Goal: Task Accomplishment & Management: Use online tool/utility

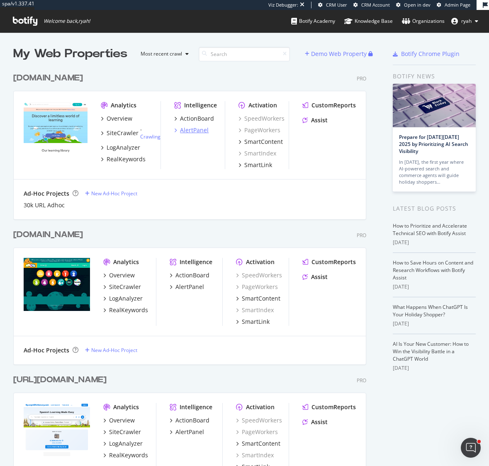
click at [196, 131] on div "AlertPanel" at bounding box center [194, 130] width 29 height 8
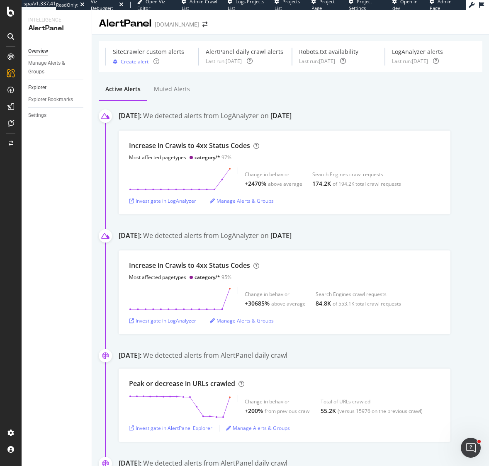
click at [46, 87] on link "Explorer" at bounding box center [57, 87] width 58 height 9
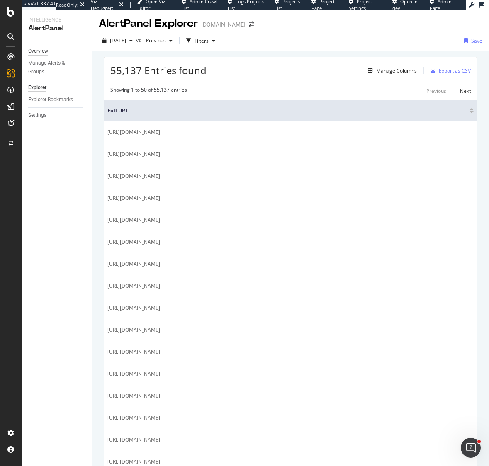
click at [46, 52] on div "Overview" at bounding box center [38, 51] width 20 height 9
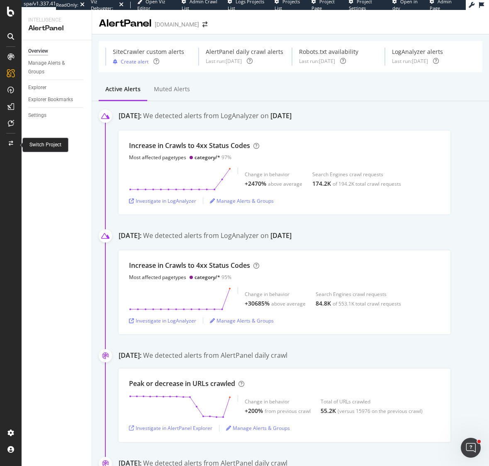
click at [11, 141] on icon at bounding box center [11, 143] width 5 height 5
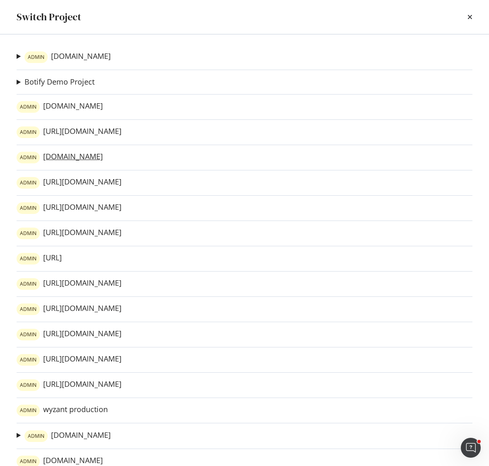
click at [103, 159] on link "ADMIN teacherspayteachers.com" at bounding box center [60, 158] width 86 height 12
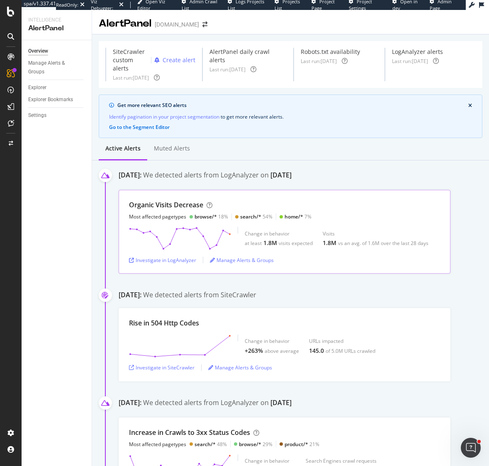
click at [369, 210] on div "Organic Visits Decrease Most affected pagetypes browse/* 18% search/* 54% home/…" at bounding box center [284, 210] width 311 height 20
click at [332, 208] on div "Organic Visits Decrease Most affected pagetypes browse/* 18% search/* 54% home/…" at bounding box center [284, 210] width 311 height 20
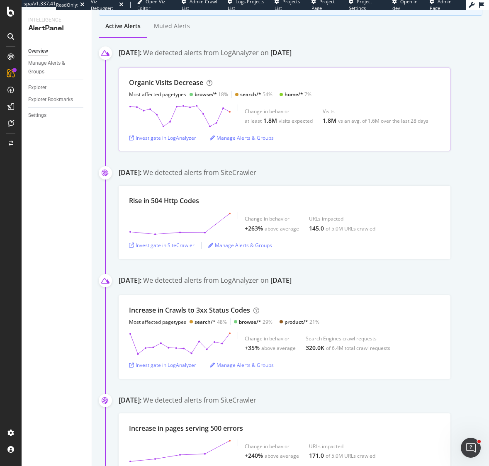
scroll to position [0, 0]
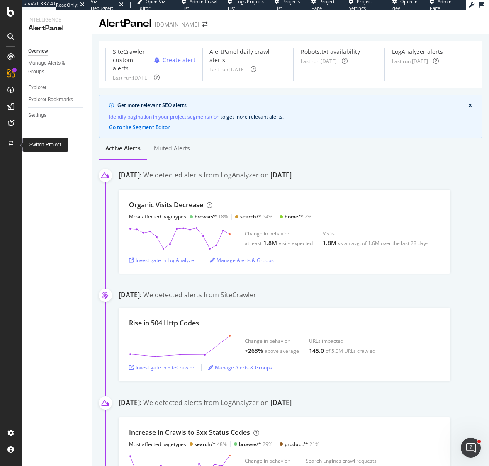
click at [12, 142] on icon at bounding box center [11, 143] width 5 height 5
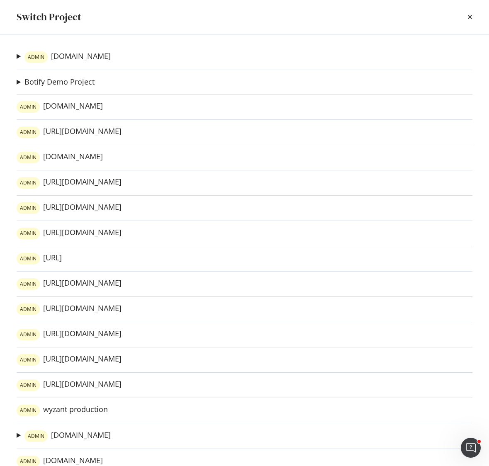
scroll to position [18, 0]
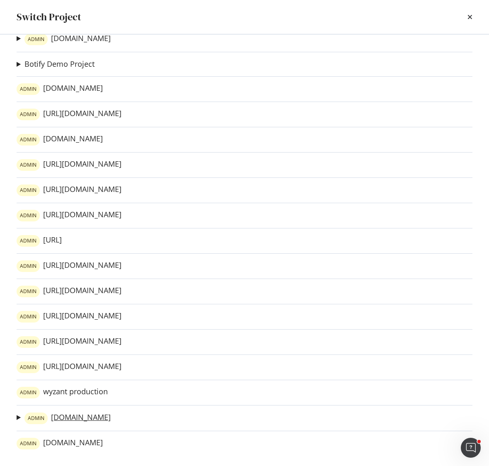
click at [66, 419] on link "ADMIN ixl.com" at bounding box center [67, 418] width 86 height 12
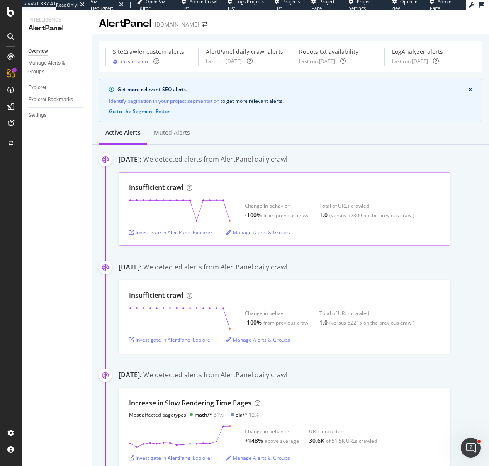
click at [247, 198] on div "Insufficient crawl Change in behavior -100% from previous crawl Total of URLs c…" at bounding box center [285, 208] width 332 height 73
click at [167, 213] on polygon at bounding box center [179, 210] width 99 height 21
click at [198, 233] on div "Investigate in AlertPanel Explorer" at bounding box center [170, 232] width 83 height 7
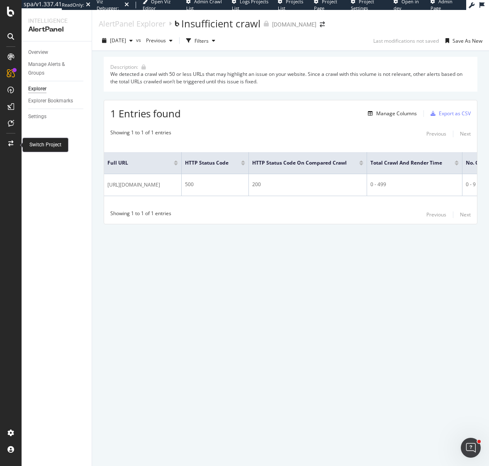
click at [10, 143] on icon at bounding box center [10, 144] width 5 height 6
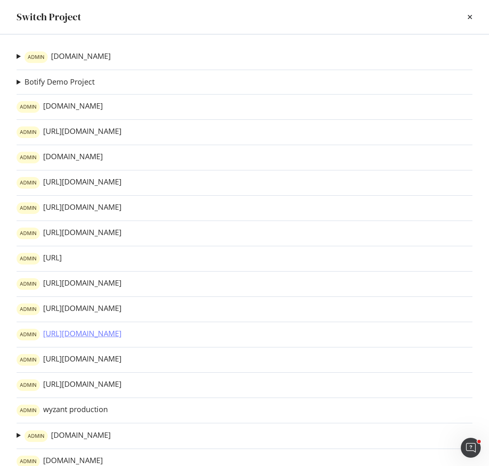
scroll to position [18, 0]
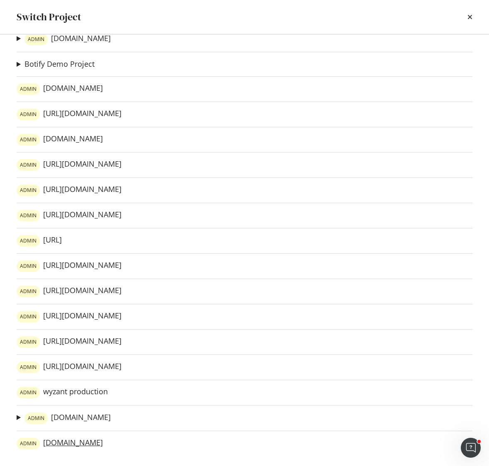
click at [64, 444] on link "ADMIN [DOMAIN_NAME]" at bounding box center [60, 444] width 86 height 12
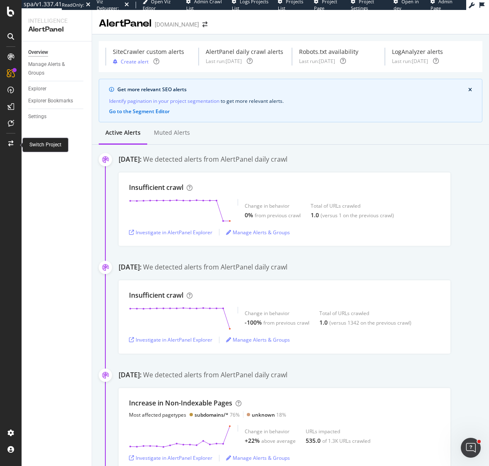
click at [13, 143] on div at bounding box center [11, 143] width 20 height 13
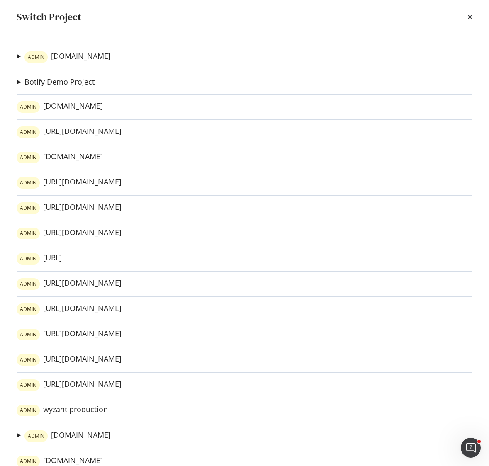
scroll to position [18, 0]
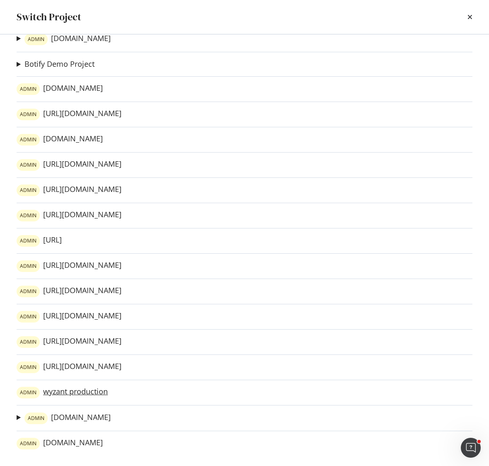
click at [104, 393] on link "ADMIN wyzant production" at bounding box center [62, 393] width 91 height 12
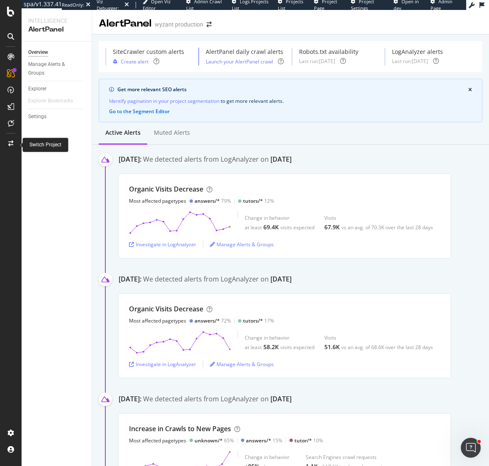
click at [10, 143] on icon at bounding box center [10, 144] width 5 height 6
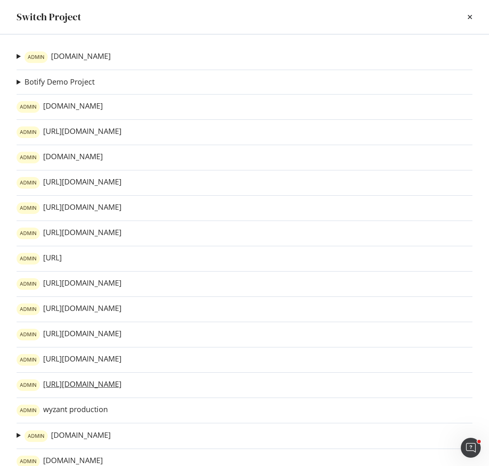
click at [114, 385] on link "ADMIN https://www.mytutor.co.uk/" at bounding box center [69, 385] width 105 height 12
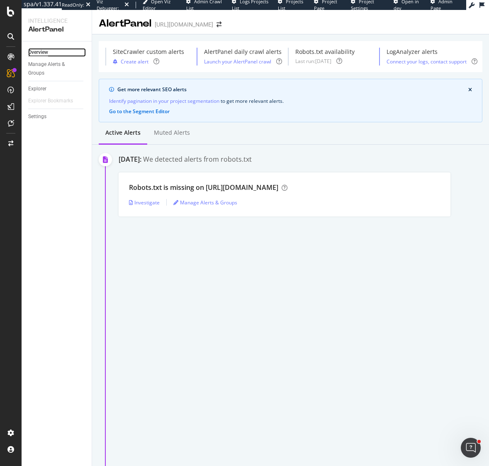
click at [40, 51] on div "Overview" at bounding box center [38, 52] width 20 height 9
click at [11, 142] on icon at bounding box center [10, 144] width 5 height 6
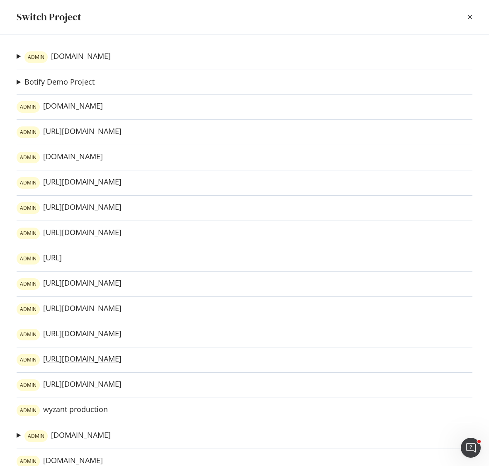
click at [112, 359] on link "ADMIN https://www.ingles.com/" at bounding box center [69, 360] width 105 height 12
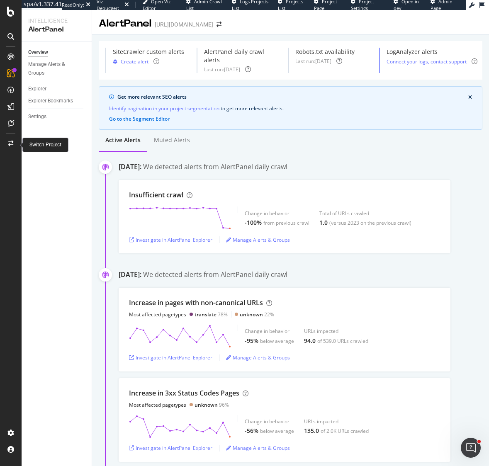
click at [10, 141] on icon at bounding box center [10, 144] width 5 height 6
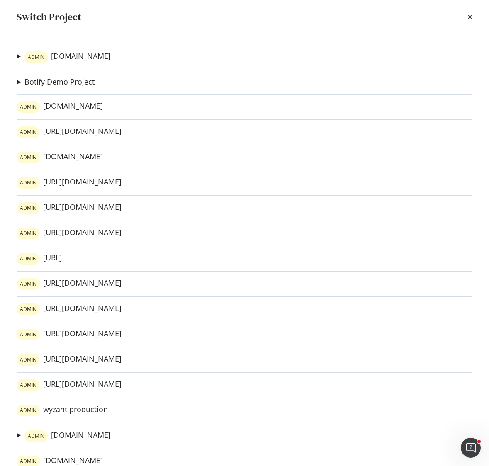
click at [112, 332] on link "ADMIN https://www.thesaurus.com/" at bounding box center [69, 335] width 105 height 12
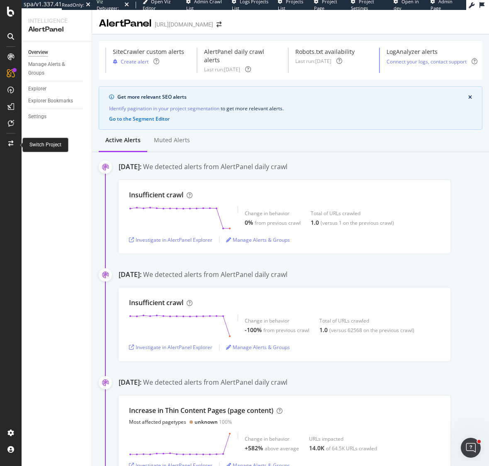
click at [8, 142] on icon at bounding box center [10, 144] width 5 height 6
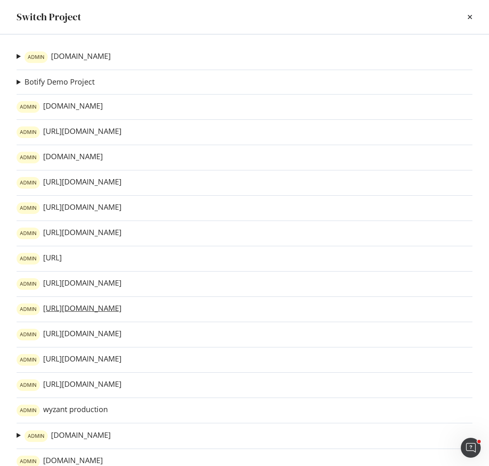
click at [112, 311] on link "ADMIN https://www.carsondellosa.com/" at bounding box center [69, 309] width 105 height 12
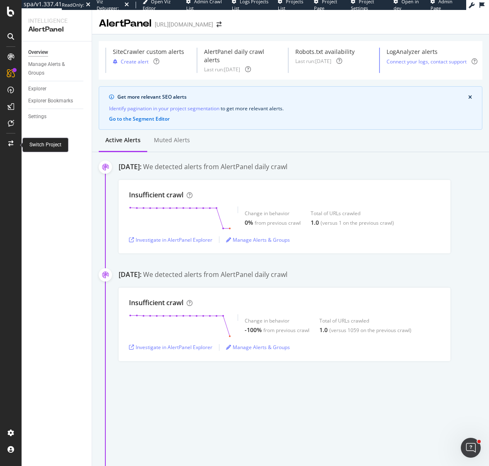
click at [10, 143] on icon at bounding box center [10, 144] width 5 height 6
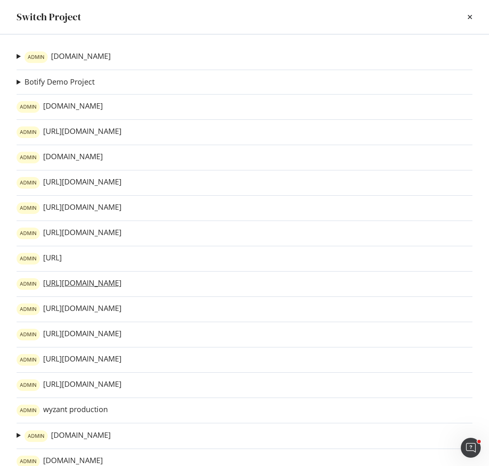
click at [121, 282] on link "ADMIN https://www.frenchdictionary.com/" at bounding box center [69, 284] width 105 height 12
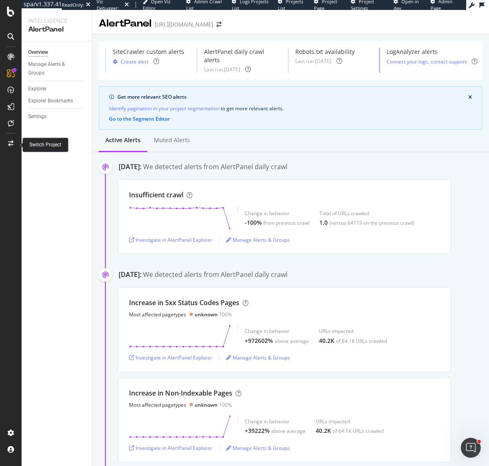
click at [10, 142] on icon at bounding box center [10, 144] width 5 height 6
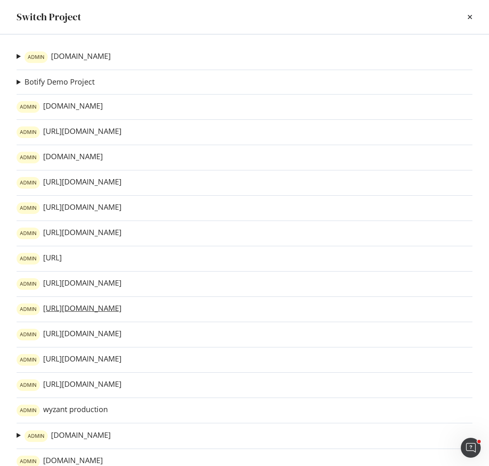
click at [121, 309] on link "ADMIN https://www.carsondellosa.com/" at bounding box center [69, 309] width 105 height 12
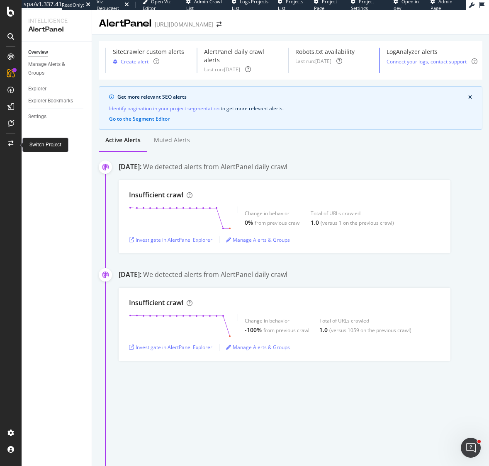
click at [10, 142] on icon at bounding box center [10, 144] width 5 height 6
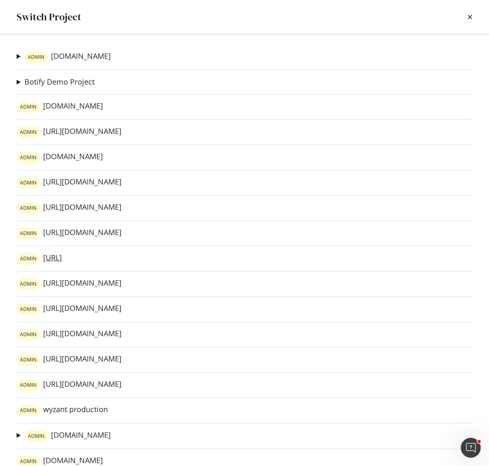
click at [62, 255] on link "ADMIN https://emmersion.ai/" at bounding box center [39, 259] width 45 height 12
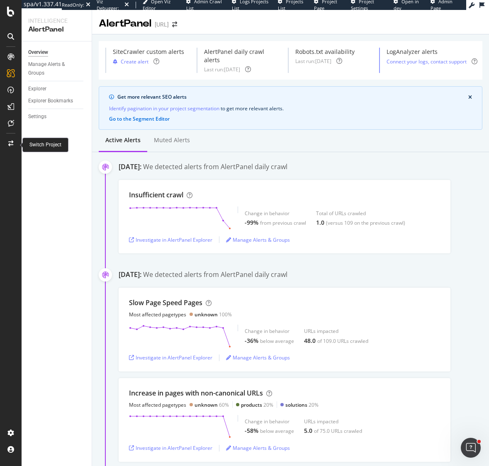
click at [10, 143] on icon at bounding box center [10, 144] width 5 height 6
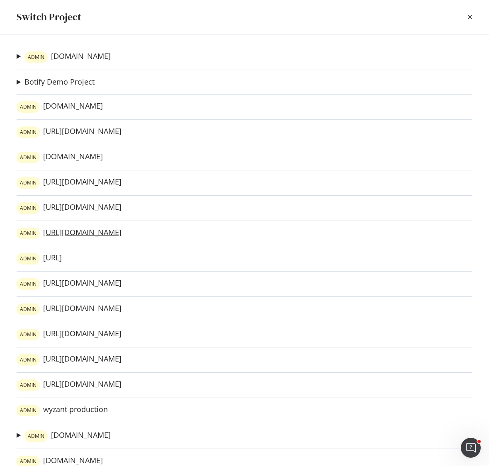
click at [110, 234] on link "ADMIN https://www.dictionary.com/" at bounding box center [69, 234] width 105 height 12
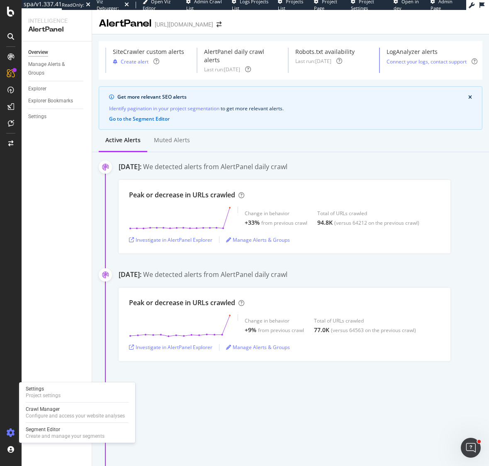
click at [10, 431] on icon at bounding box center [11, 433] width 8 height 8
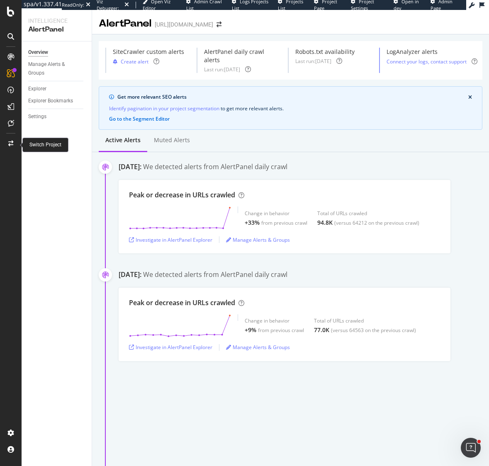
click at [10, 141] on icon at bounding box center [10, 144] width 5 height 6
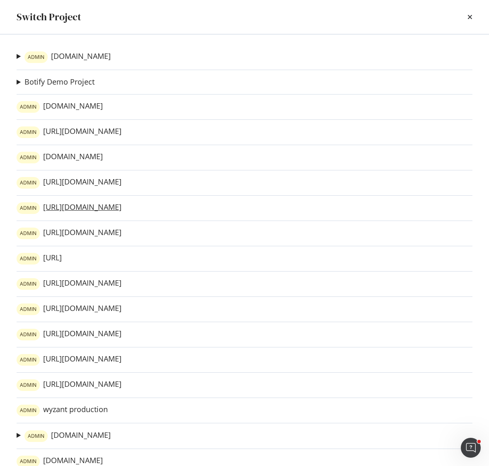
click at [117, 205] on link "ADMIN https://www.multiplication.com/" at bounding box center [69, 208] width 105 height 12
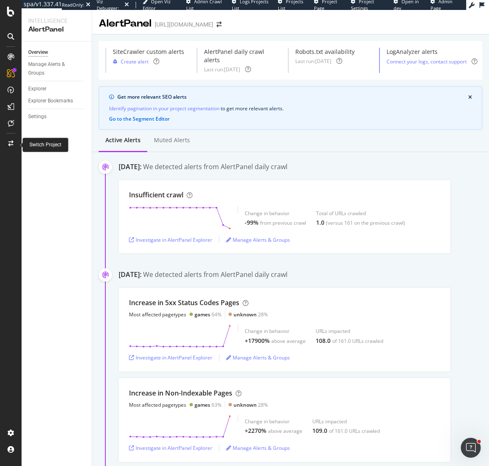
click at [10, 143] on icon at bounding box center [10, 144] width 5 height 6
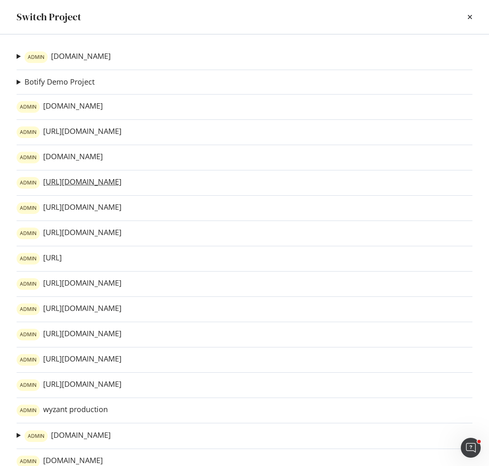
click at [111, 181] on link "ADMIN https://www.homeschoolmath.net/" at bounding box center [69, 183] width 105 height 12
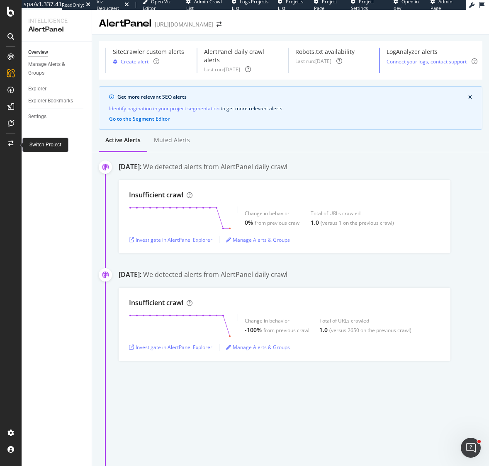
click at [10, 143] on icon at bounding box center [10, 144] width 5 height 6
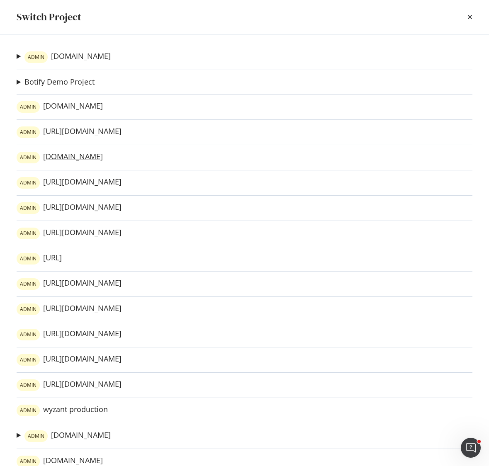
click at [103, 158] on link "ADMIN teacherspayteachers.com" at bounding box center [60, 158] width 86 height 12
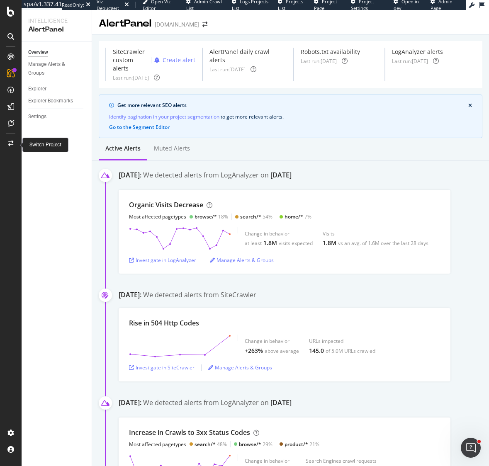
click at [13, 142] on icon at bounding box center [10, 144] width 5 height 6
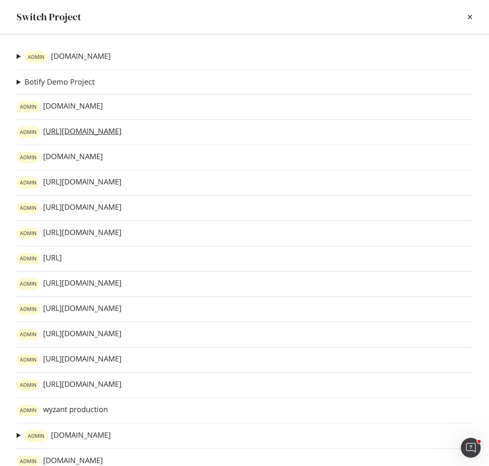
click at [109, 133] on link "ADMIN https://www.spanishdict.com/" at bounding box center [69, 132] width 105 height 12
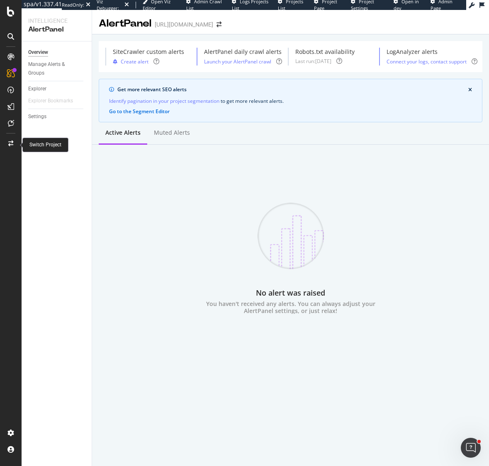
click at [11, 141] on icon at bounding box center [10, 144] width 5 height 6
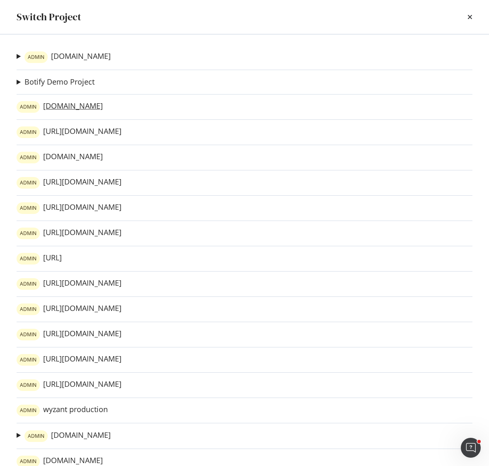
click at [73, 105] on link "ADMIN abcya.com" at bounding box center [60, 107] width 86 height 12
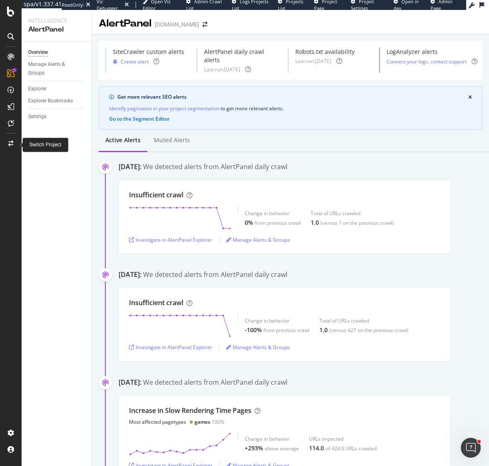
click at [12, 143] on icon at bounding box center [10, 144] width 5 height 6
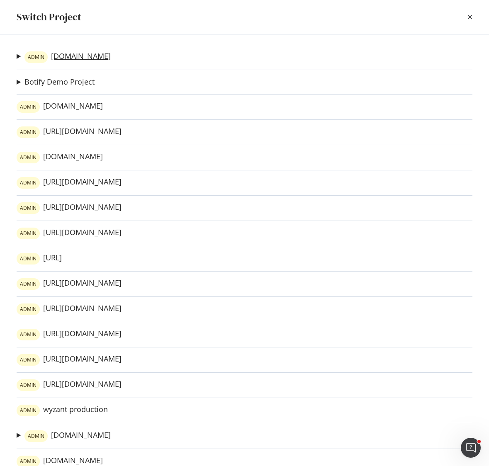
click at [80, 57] on link "ADMIN Education.com" at bounding box center [67, 57] width 86 height 12
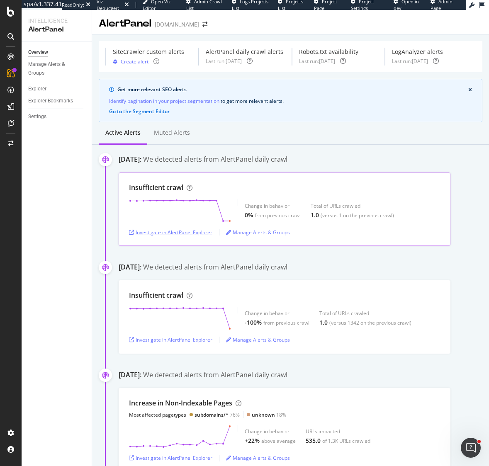
click at [197, 232] on div "Investigate in AlertPanel Explorer" at bounding box center [170, 232] width 83 height 7
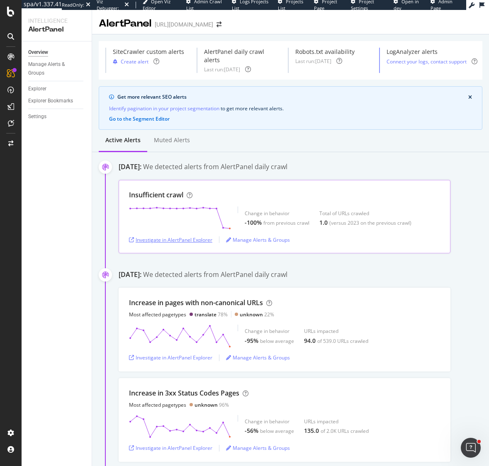
click at [148, 236] on div "Investigate in AlertPanel Explorer" at bounding box center [170, 239] width 83 height 7
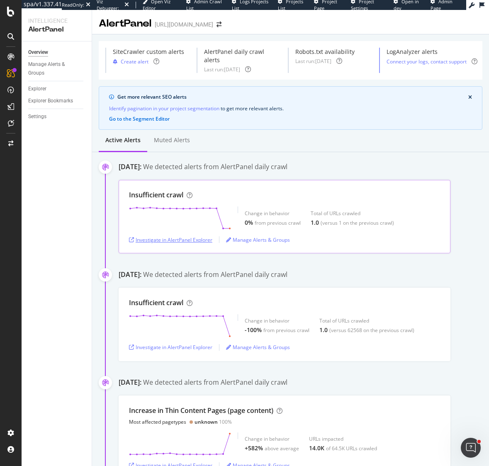
click at [192, 236] on div "Investigate in AlertPanel Explorer" at bounding box center [170, 239] width 83 height 7
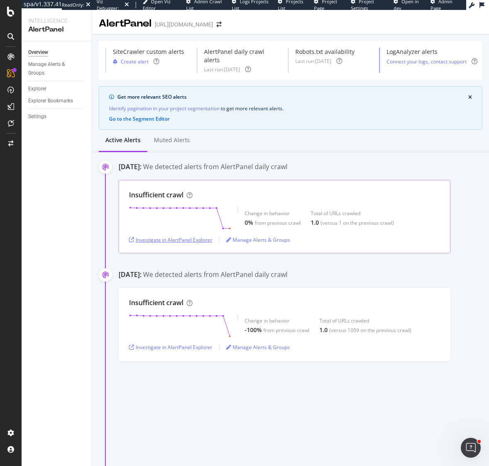
click at [186, 236] on div "Investigate in AlertPanel Explorer" at bounding box center [170, 239] width 83 height 7
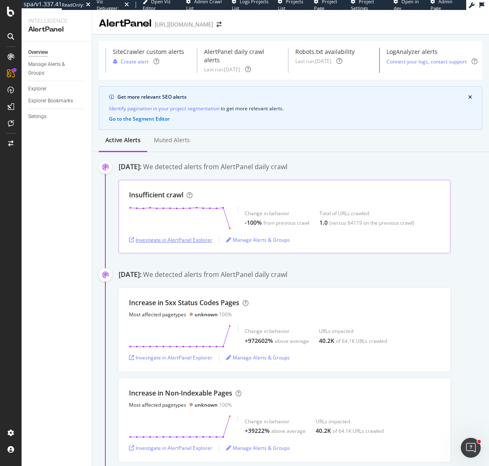
click at [181, 236] on div "Investigate in AlertPanel Explorer" at bounding box center [170, 239] width 83 height 7
